Goal: Transaction & Acquisition: Purchase product/service

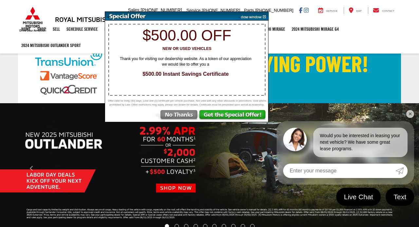
click at [182, 120] on img at bounding box center [175, 116] width 45 height 12
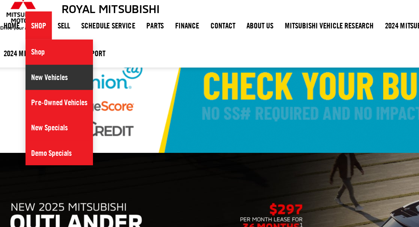
click at [34, 52] on link "New Vehicles" at bounding box center [53, 59] width 39 height 15
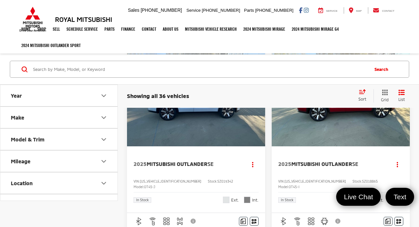
scroll to position [51, 0]
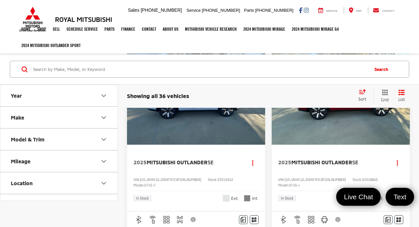
click at [66, 114] on button "Make" at bounding box center [59, 117] width 118 height 21
click at [29, 174] on button "Model & Trim" at bounding box center [59, 181] width 118 height 21
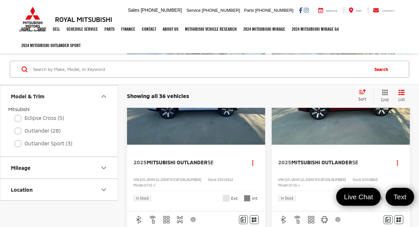
scroll to position [86, 0]
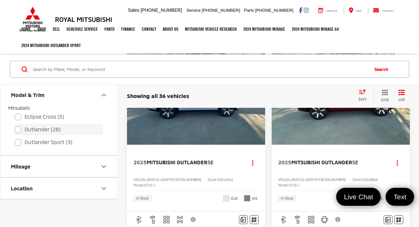
click at [37, 127] on label "Outlander (28)" at bounding box center [59, 129] width 88 height 11
click at [15, 126] on input "Outlander (28)" at bounding box center [15, 125] width 0 height 0
checkbox input "true"
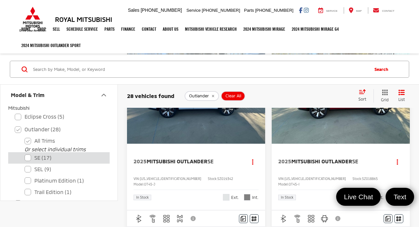
scroll to position [54, 0]
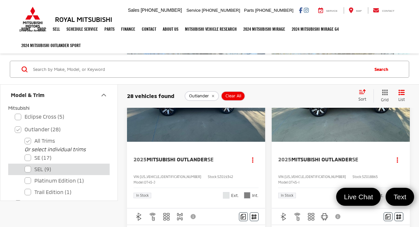
click at [28, 168] on label "SEL (9)" at bounding box center [64, 169] width 79 height 11
click at [25, 166] on input "SEL (9)" at bounding box center [25, 165] width 0 height 0
checkbox input "true"
checkbox input "false"
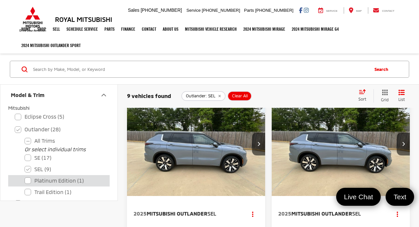
click at [52, 181] on label "Platinum Edition (1)" at bounding box center [64, 180] width 79 height 11
click at [25, 177] on Edition "Platinum Edition (1)" at bounding box center [25, 177] width 0 height 0
checkbox Edition "true"
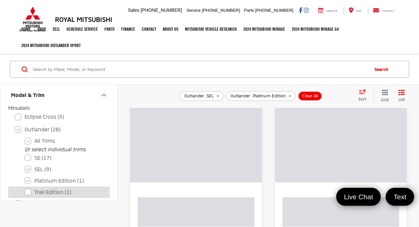
click at [52, 191] on label "Trail Edition (1)" at bounding box center [64, 192] width 79 height 11
click at [25, 189] on Edition "Trail Edition (1)" at bounding box center [25, 188] width 0 height 0
checkbox Edition "true"
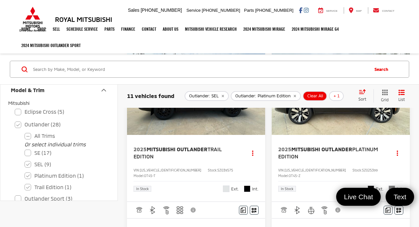
scroll to position [419, 0]
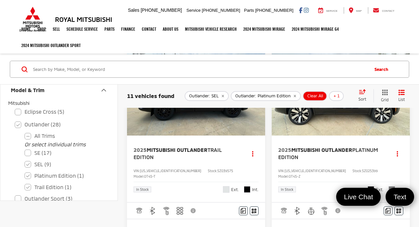
click at [330, 136] on img "2025 Mitsubishi Outlander Platinum Edition 0" at bounding box center [340, 84] width 139 height 104
